Goal: Transaction & Acquisition: Purchase product/service

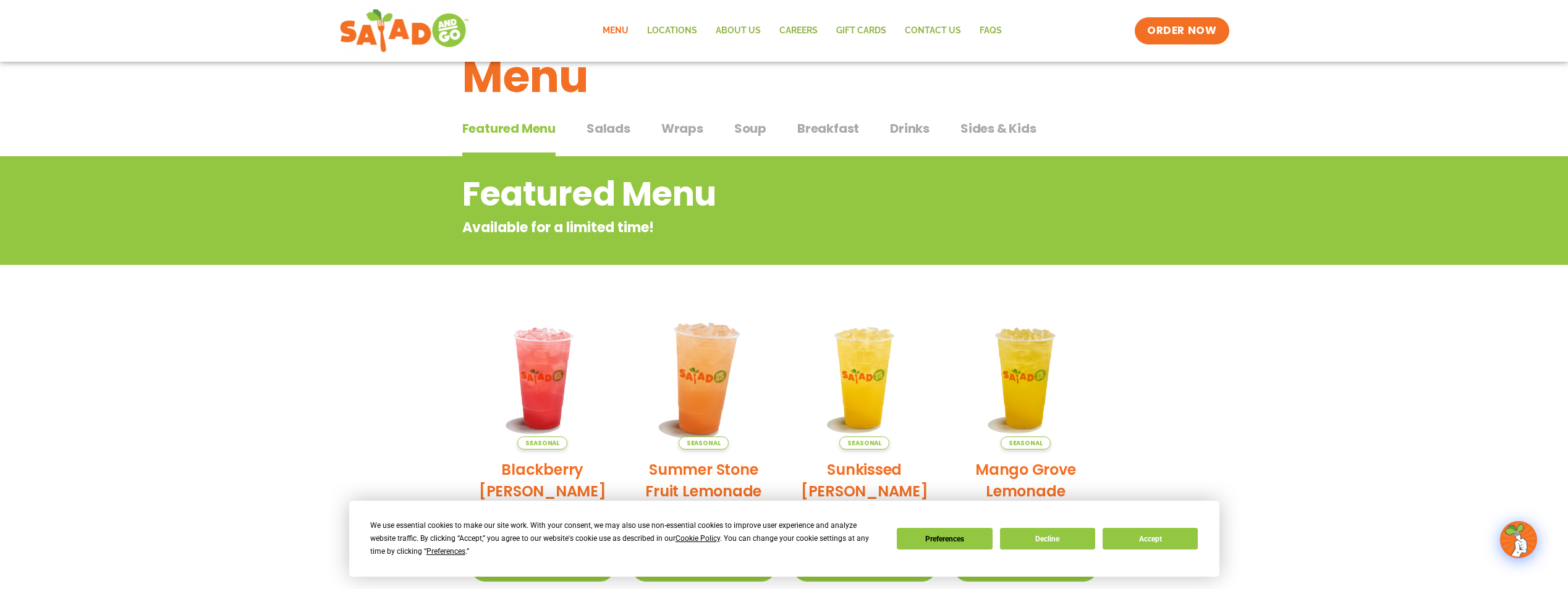
scroll to position [18, 0]
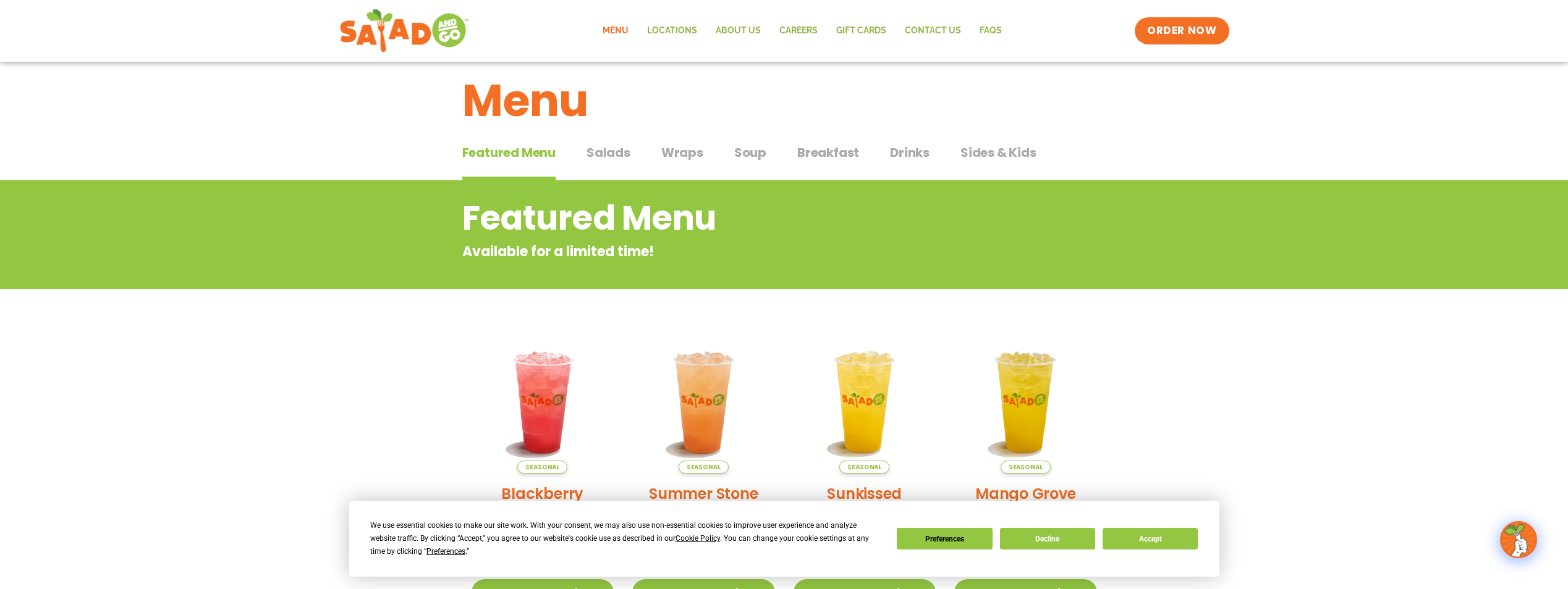
click at [613, 148] on span "Salads" at bounding box center [608, 152] width 44 height 18
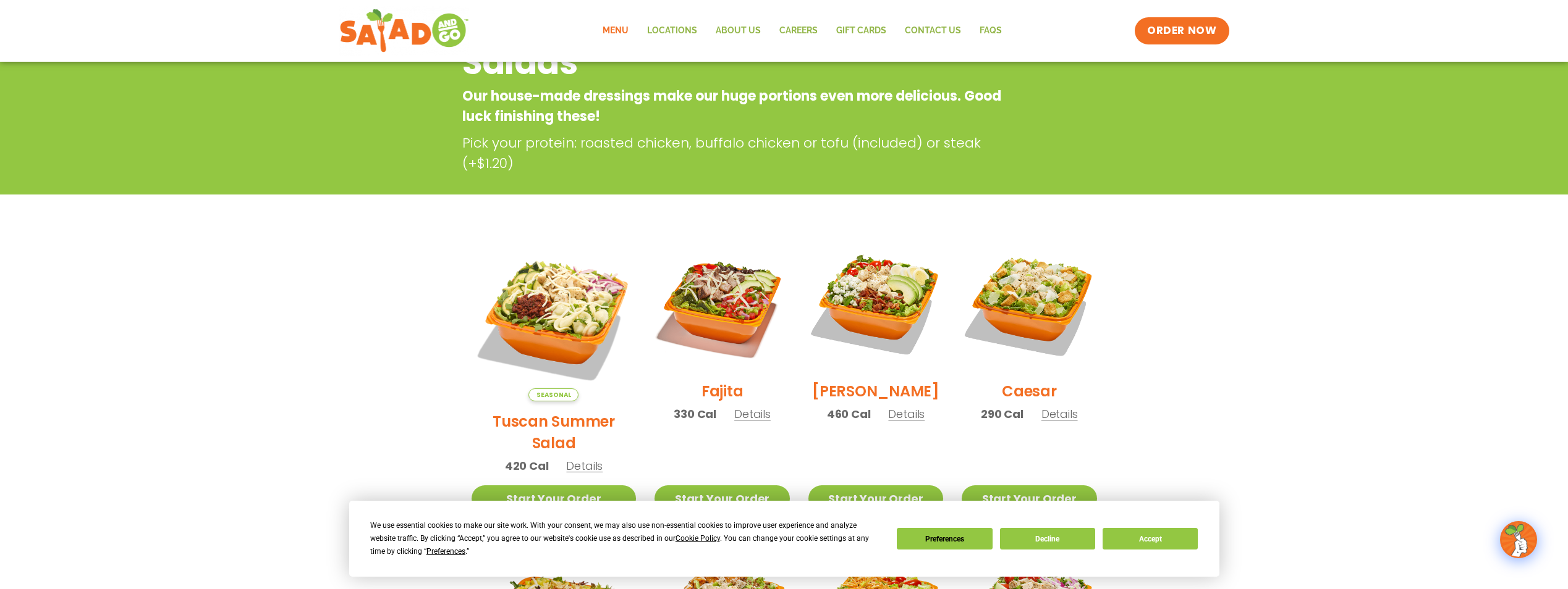
scroll to position [203, 0]
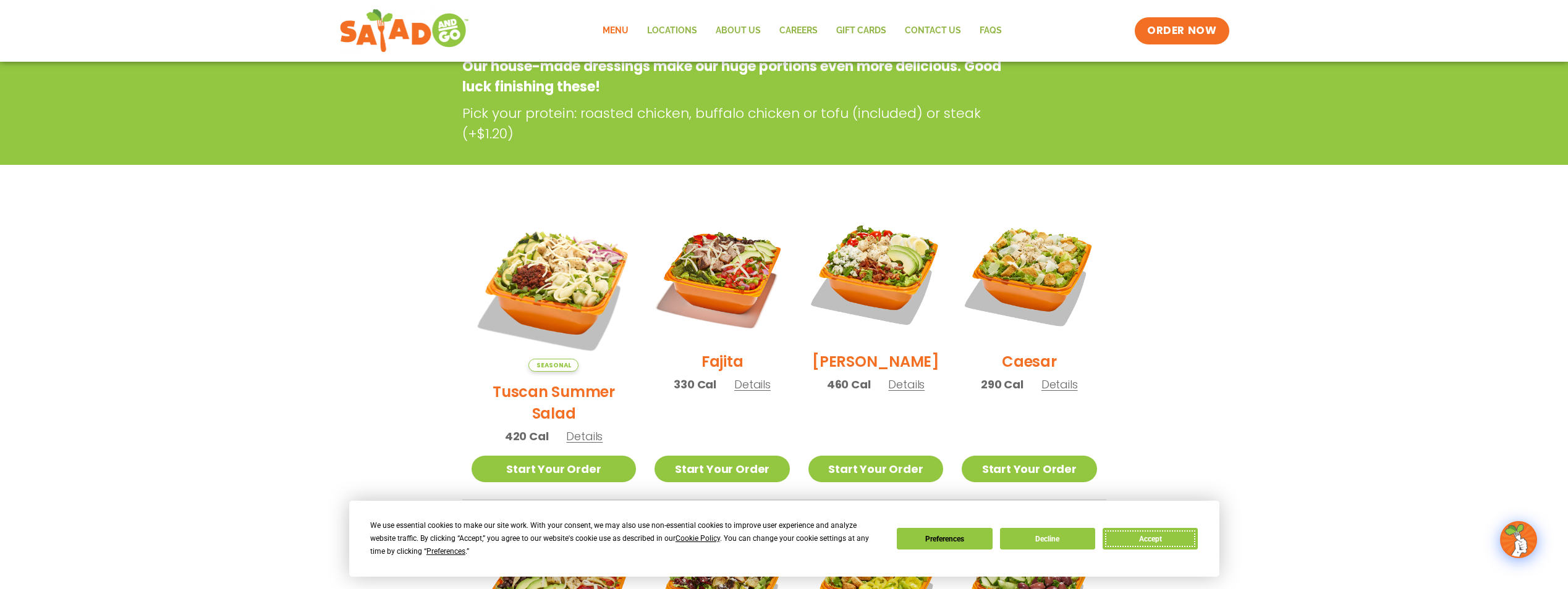
click at [1134, 535] on button "Accept" at bounding box center [1150, 538] width 96 height 22
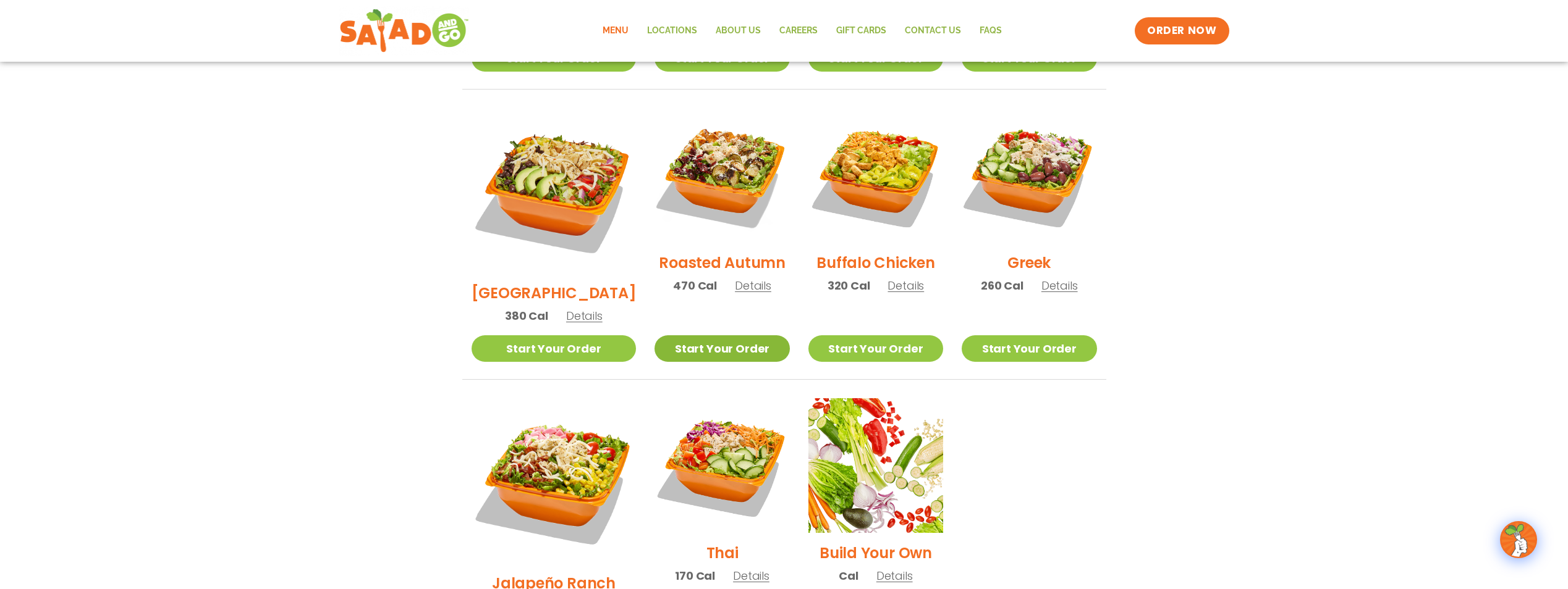
scroll to position [697, 0]
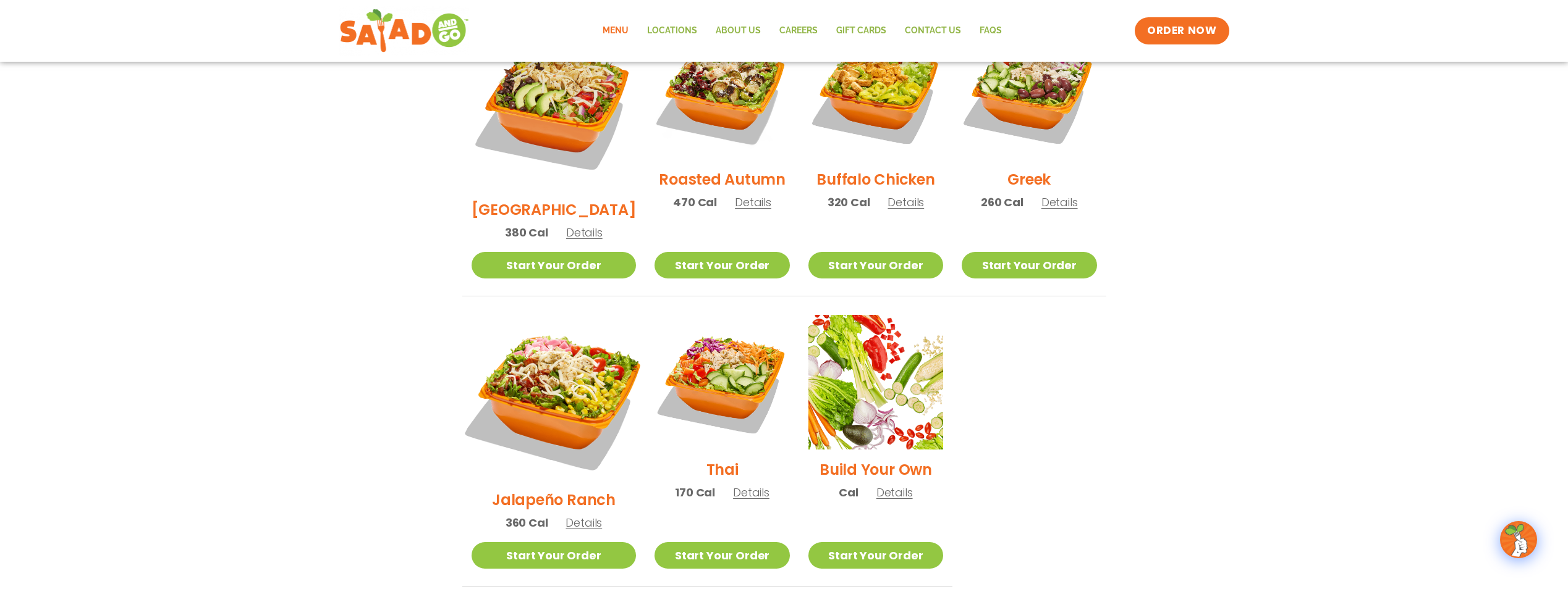
click at [514, 343] on img at bounding box center [553, 397] width 193 height 193
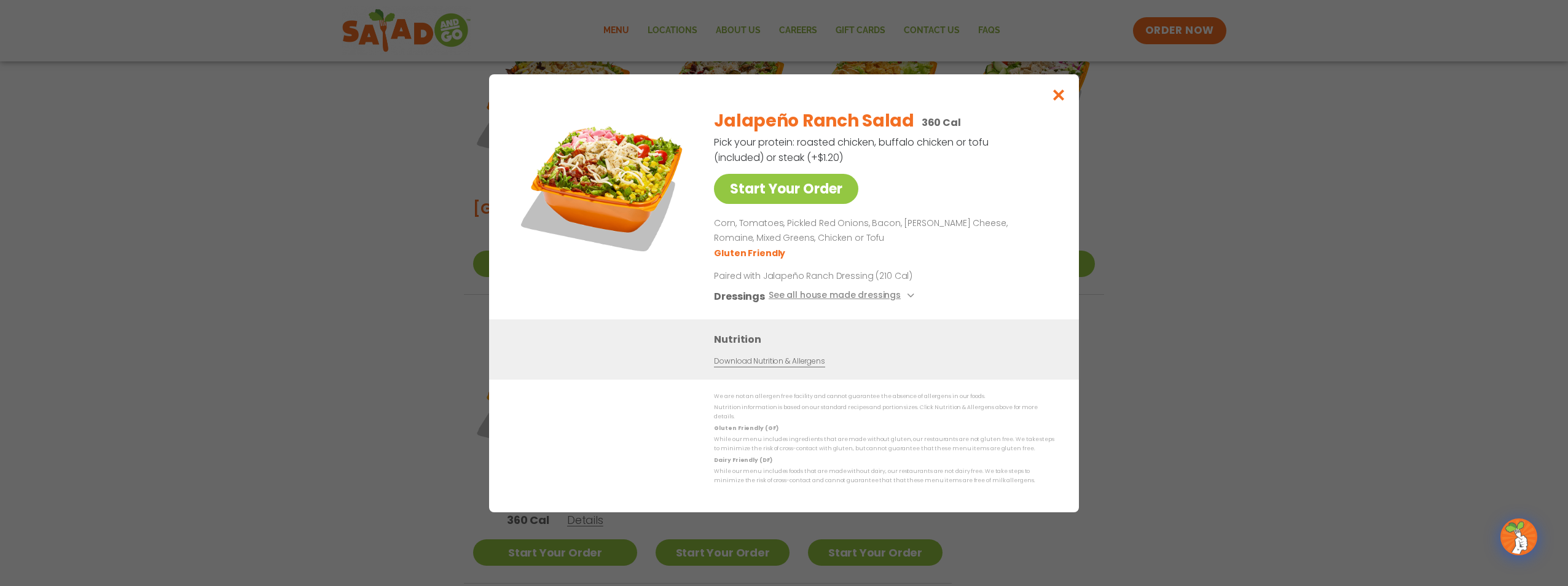
click at [605, 182] on img at bounding box center [603, 185] width 172 height 172
click at [1059, 96] on icon "Close modal" at bounding box center [1059, 95] width 15 height 13
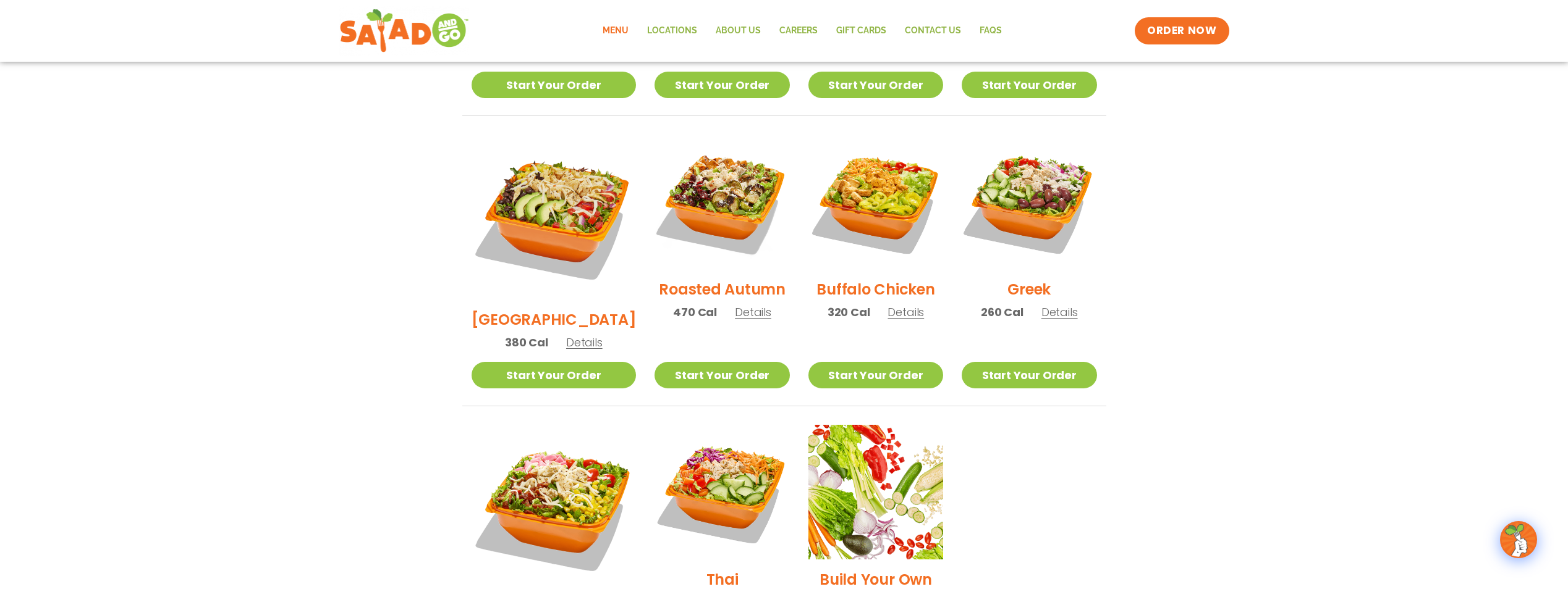
scroll to position [566, 0]
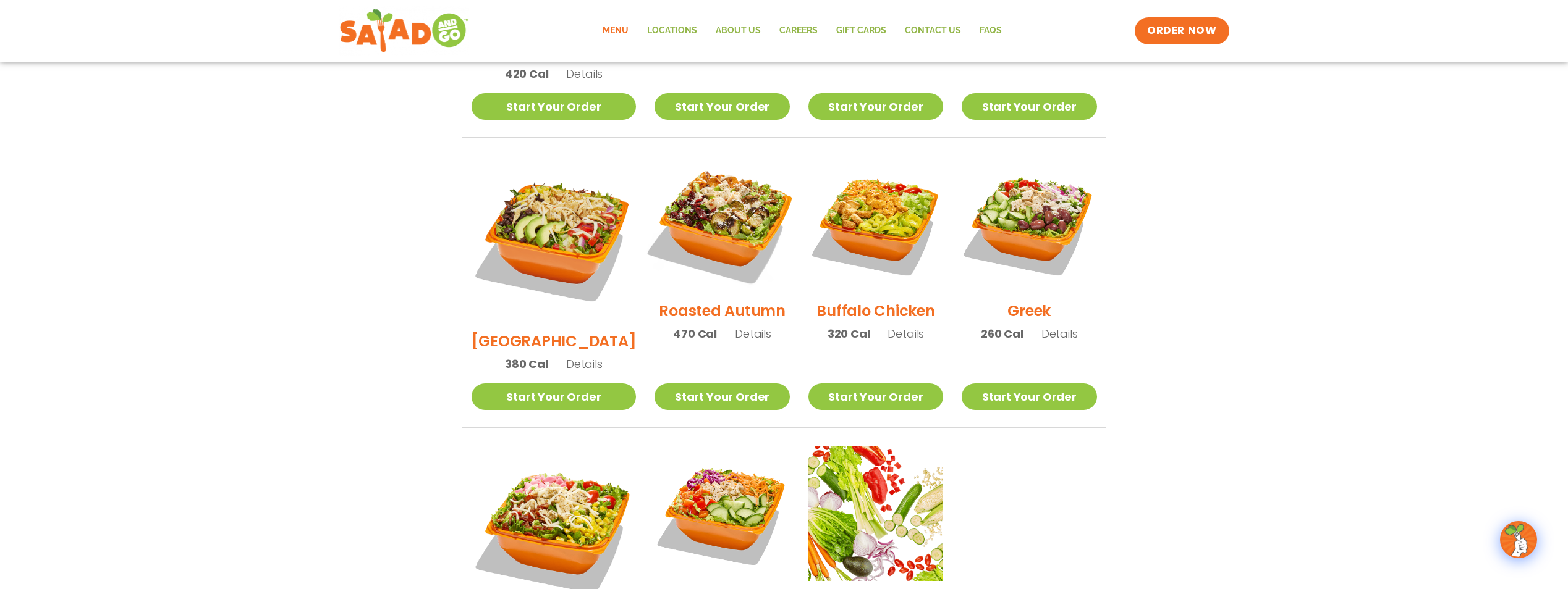
click at [686, 213] on img at bounding box center [721, 223] width 158 height 158
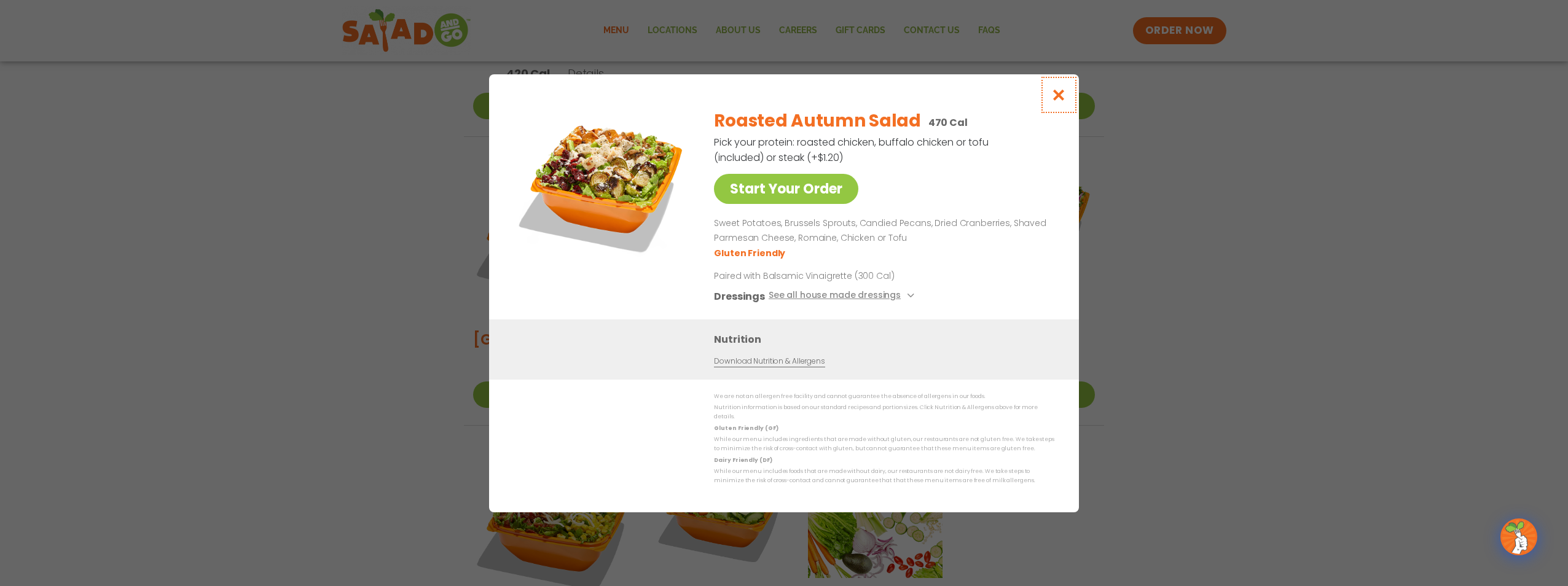
click at [1061, 101] on icon "Close modal" at bounding box center [1059, 95] width 15 height 13
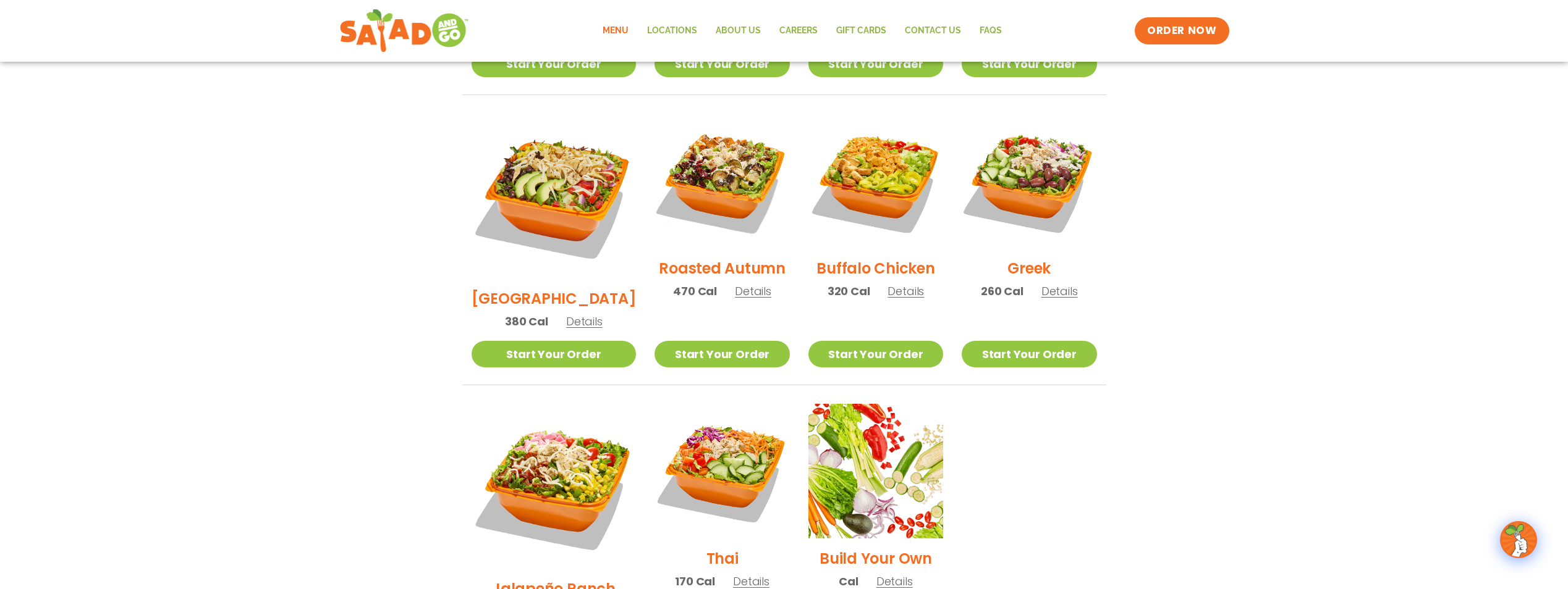
scroll to position [751, 0]
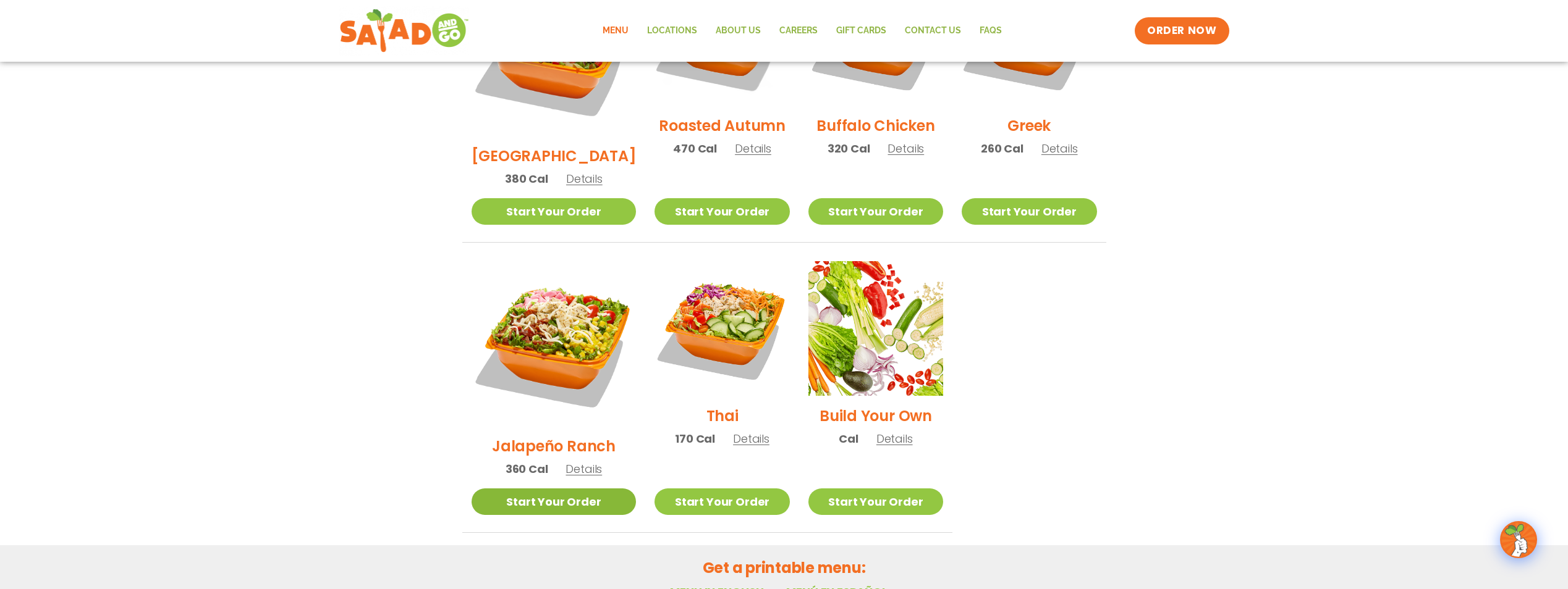
click at [554, 489] on link "Start Your Order" at bounding box center [554, 502] width 165 height 26
